Goal: Navigation & Orientation: Find specific page/section

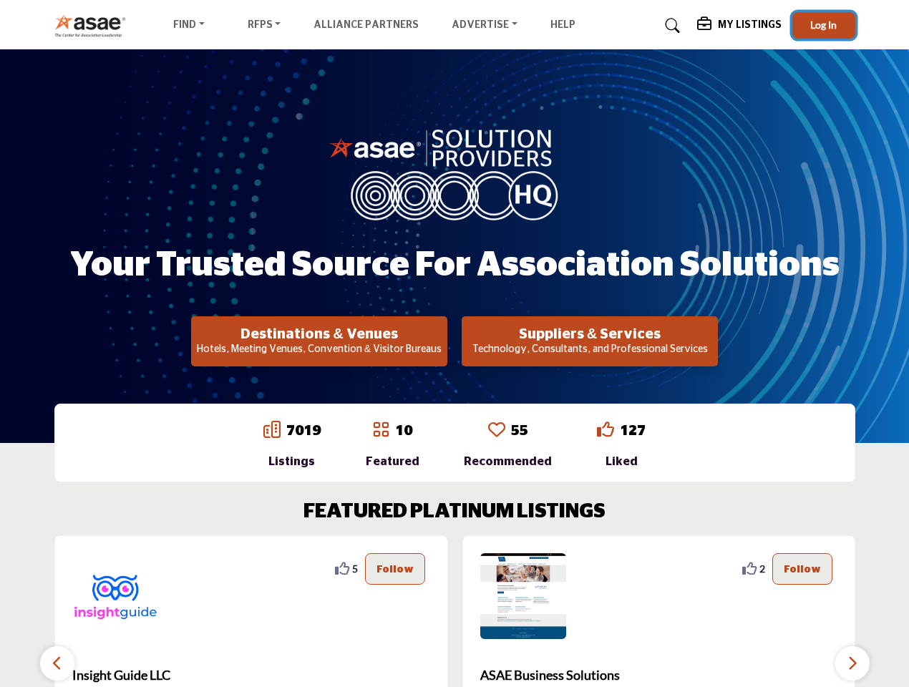
click at [824, 25] on span "Log In" at bounding box center [823, 25] width 26 height 12
click at [319, 341] on h2 "Destinations & Venues" at bounding box center [319, 334] width 248 height 17
click at [590, 341] on h2 "Suppliers & Services" at bounding box center [590, 334] width 248 height 17
click at [435, 611] on div "5" at bounding box center [251, 656] width 394 height 243
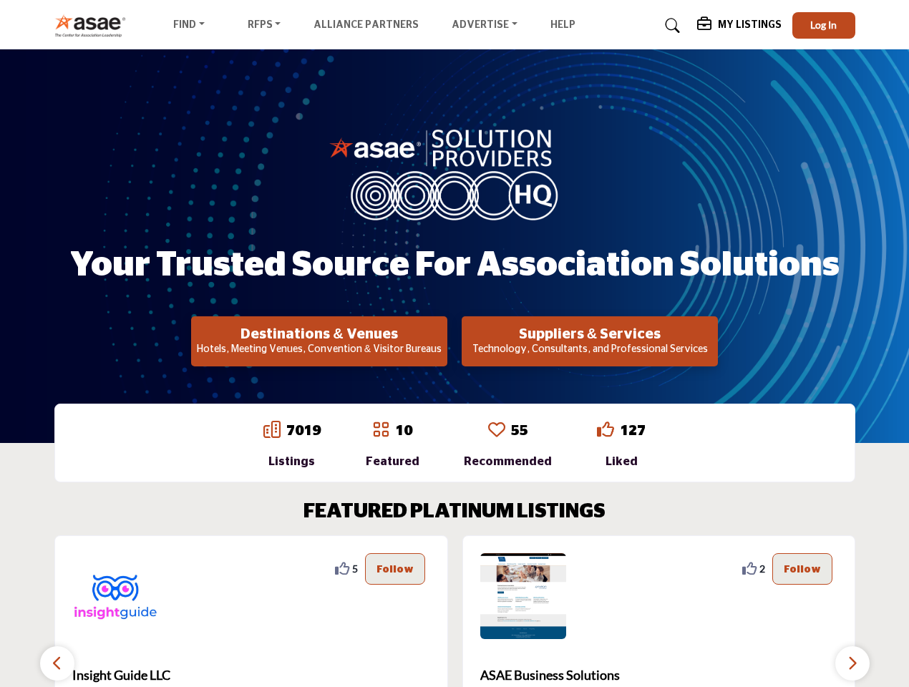
click at [0, 568] on section "FEATURED PLATINUM LISTINGS 2 2 Follow Following Richmond Region Tourism ... Vie…" at bounding box center [454, 639] width 909 height 335
click at [0, 569] on section "FEATURED PLATINUM LISTINGS 2 2 Follow Following Richmond Region Tourism ... Vie…" at bounding box center [454, 639] width 909 height 335
click at [0, 568] on section "FEATURED PLATINUM LISTINGS 2 2 Follow Following Richmond Region Tourism ... Vie…" at bounding box center [454, 639] width 909 height 335
click at [0, 569] on section "FEATURED PLATINUM LISTINGS 2 2 Follow Following Richmond Region Tourism ... Vie…" at bounding box center [454, 639] width 909 height 335
click at [0, 568] on section "FEATURED PLATINUM LISTINGS 2 2 Follow Following Richmond Region Tourism ... Vie…" at bounding box center [454, 639] width 909 height 335
